Goal: Book appointment/travel/reservation

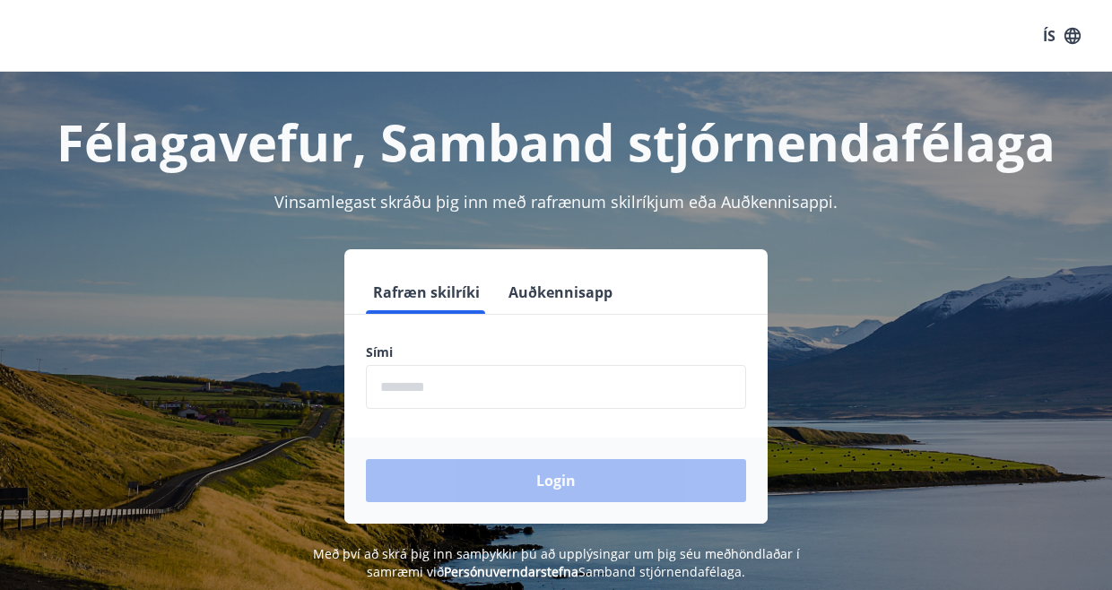
click at [487, 382] on input "phone" at bounding box center [556, 387] width 380 height 44
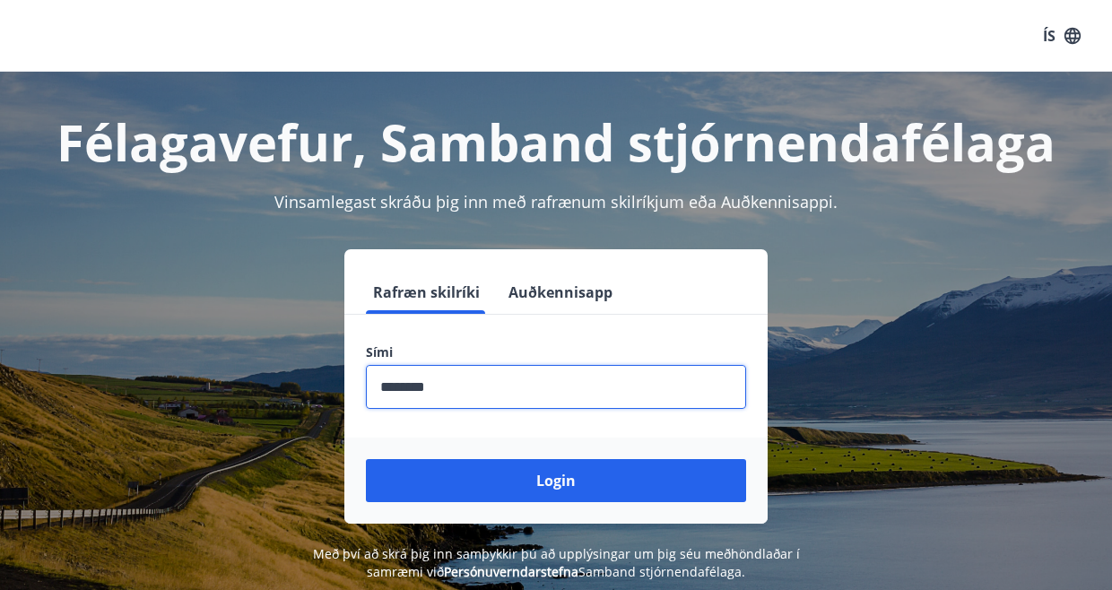
type input "********"
click at [366, 459] on button "Login" at bounding box center [556, 480] width 380 height 43
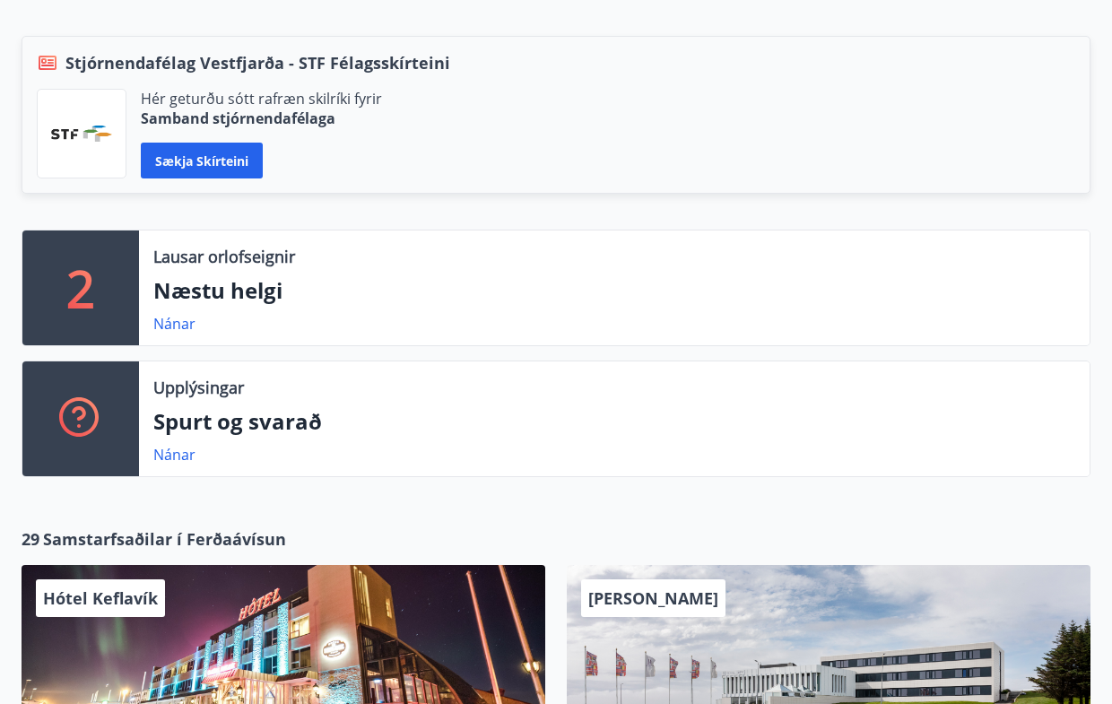
scroll to position [538, 0]
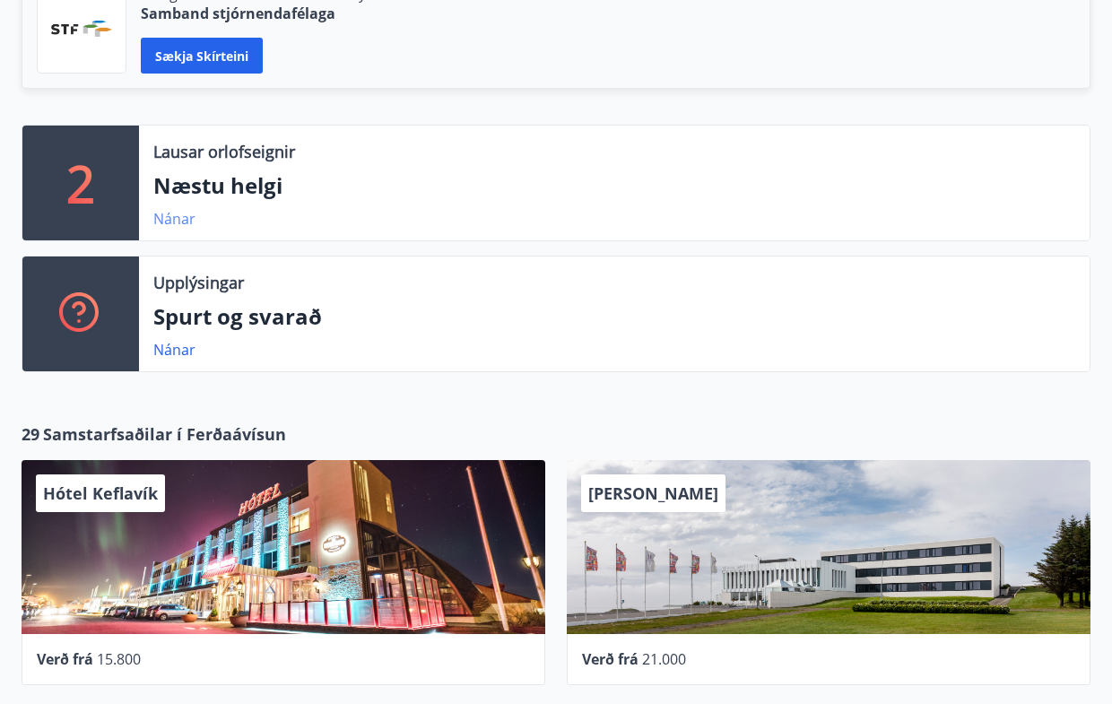
click at [171, 221] on link "Nánar" at bounding box center [174, 219] width 42 height 20
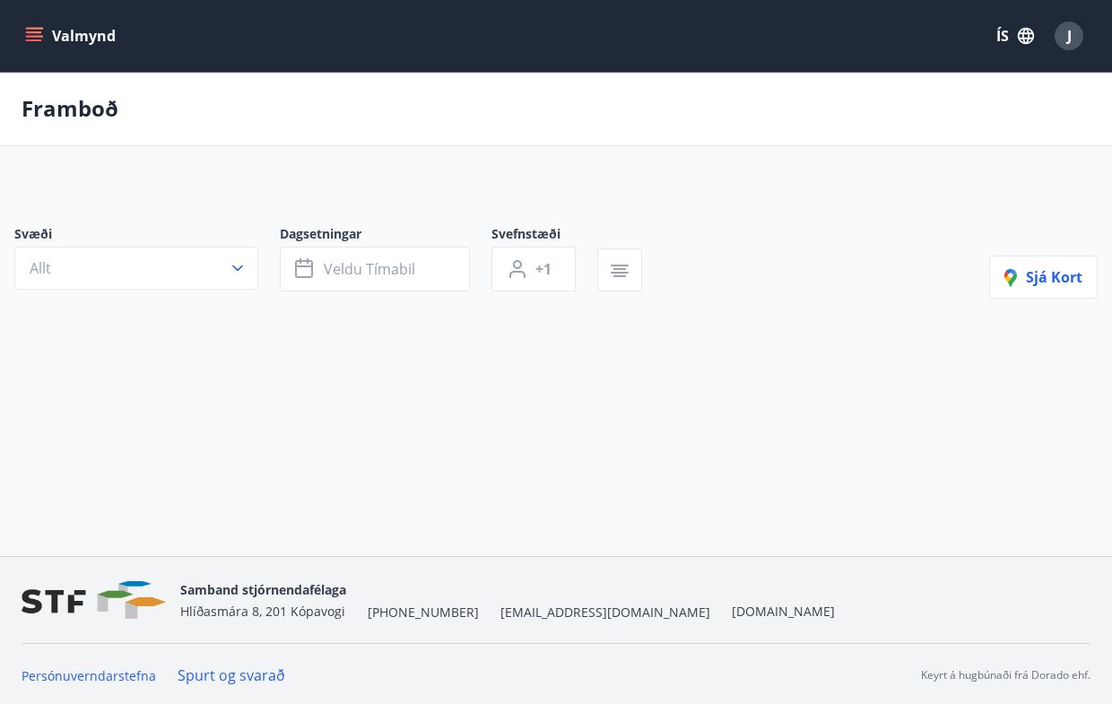
type input "*"
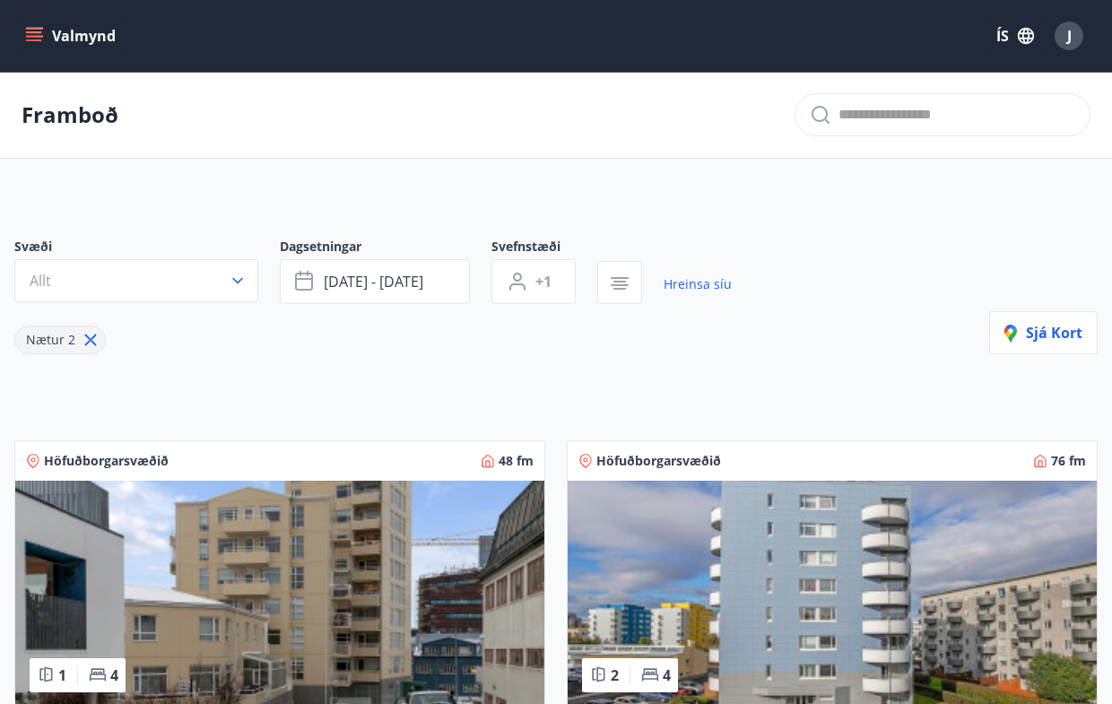
click at [35, 30] on icon "menu" at bounding box center [34, 36] width 18 height 18
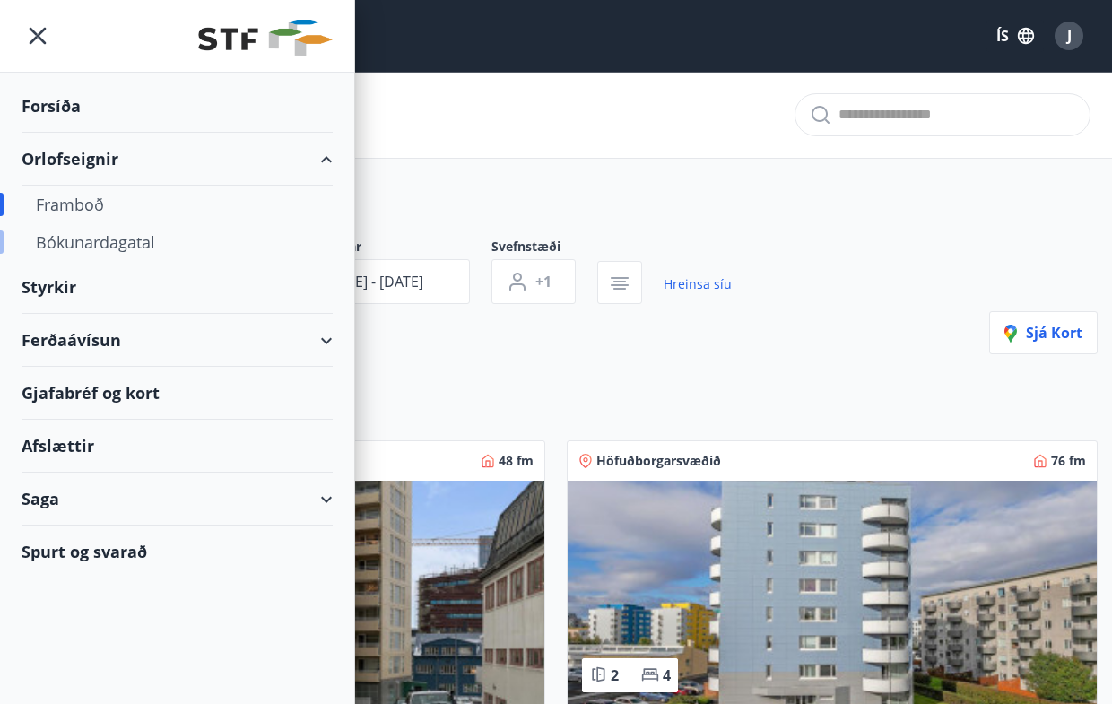
click at [106, 247] on div "Bókunardagatal" at bounding box center [177, 242] width 282 height 38
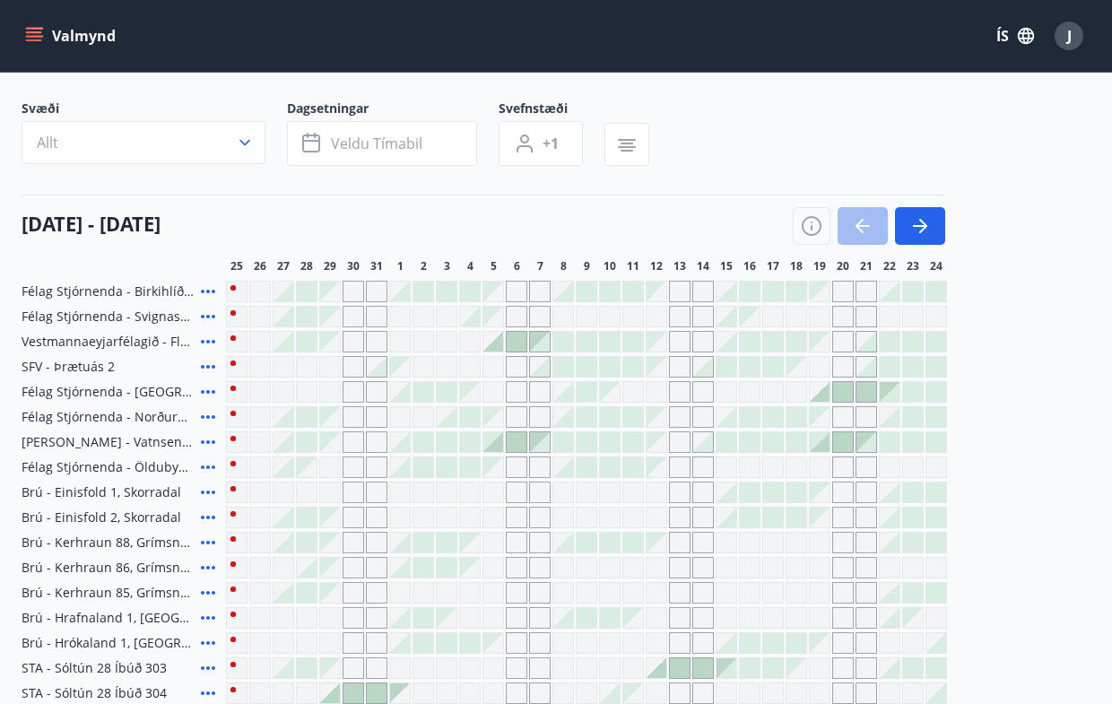
scroll to position [90, 0]
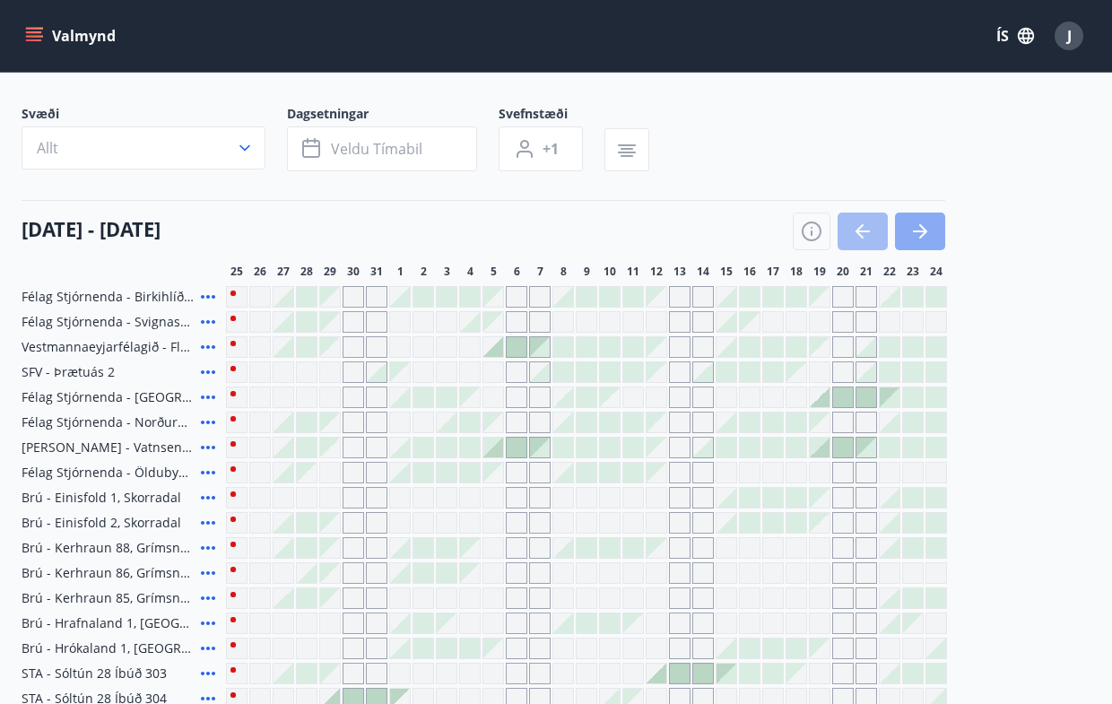
click at [915, 221] on icon "button" at bounding box center [920, 232] width 22 height 22
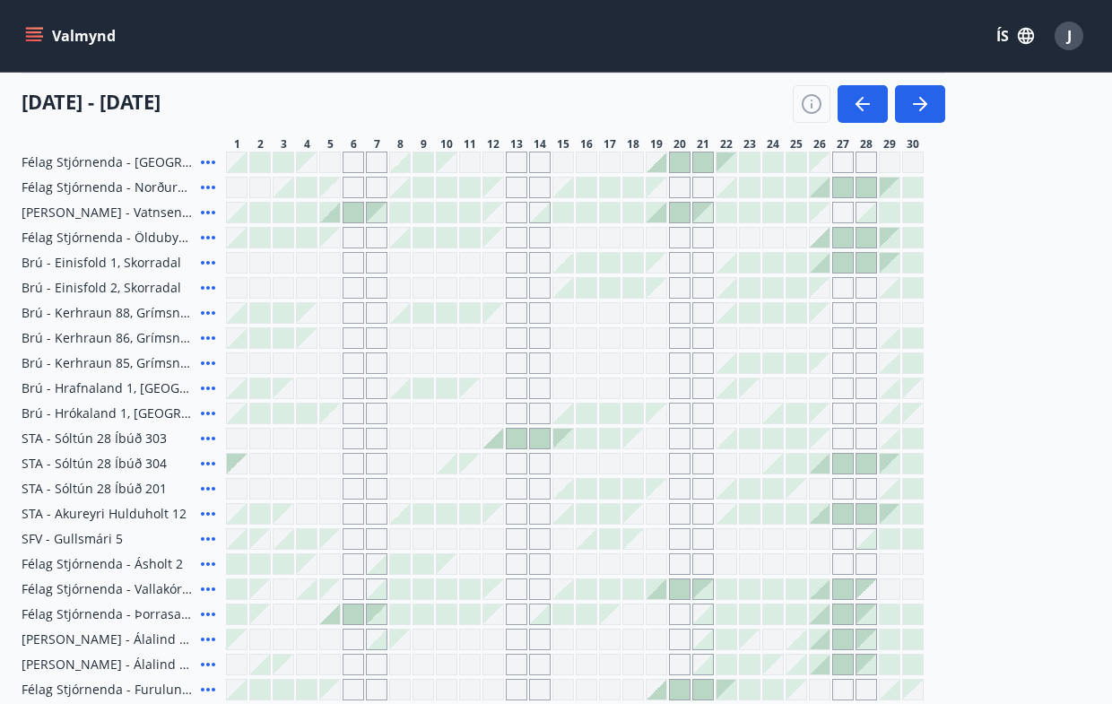
scroll to position [235, 0]
